Goal: Find specific page/section

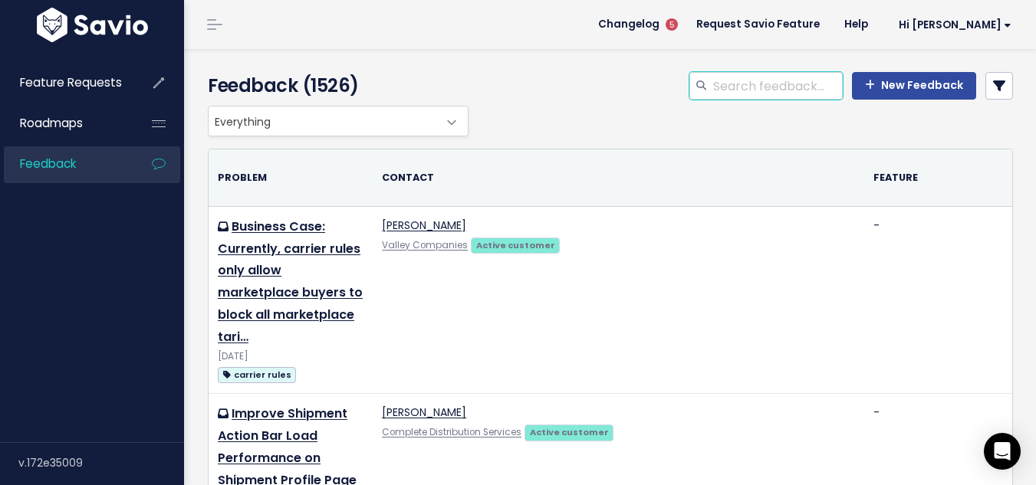
click at [784, 84] on input "search" at bounding box center [777, 86] width 131 height 28
type input "delivery estimated date"
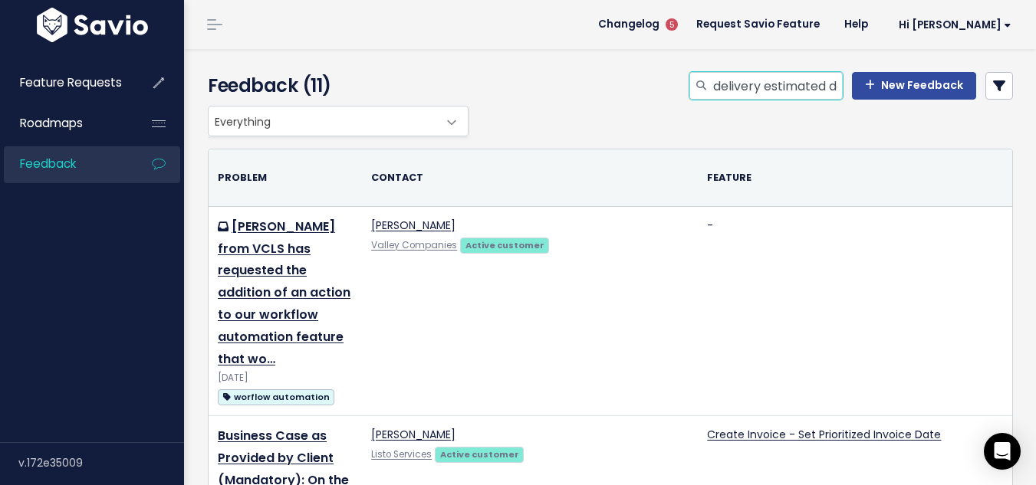
click at [777, 81] on input "delivery estimated date" at bounding box center [777, 86] width 131 height 28
drag, startPoint x: 790, startPoint y: 83, endPoint x: 873, endPoint y: 86, distance: 82.1
click at [873, 86] on div "delivery estimated date New Feedback" at bounding box center [851, 86] width 324 height 28
click at [820, 90] on input "delivery estimated date" at bounding box center [777, 86] width 131 height 28
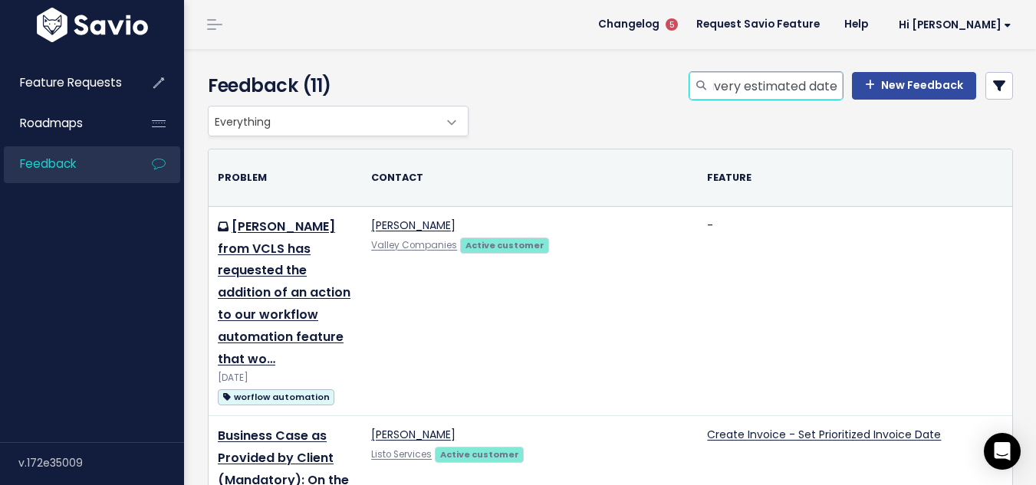
click at [828, 88] on input "delivery estimated date" at bounding box center [777, 86] width 131 height 28
type input "delivery estimated date report"
